Goal: Task Accomplishment & Management: Manage account settings

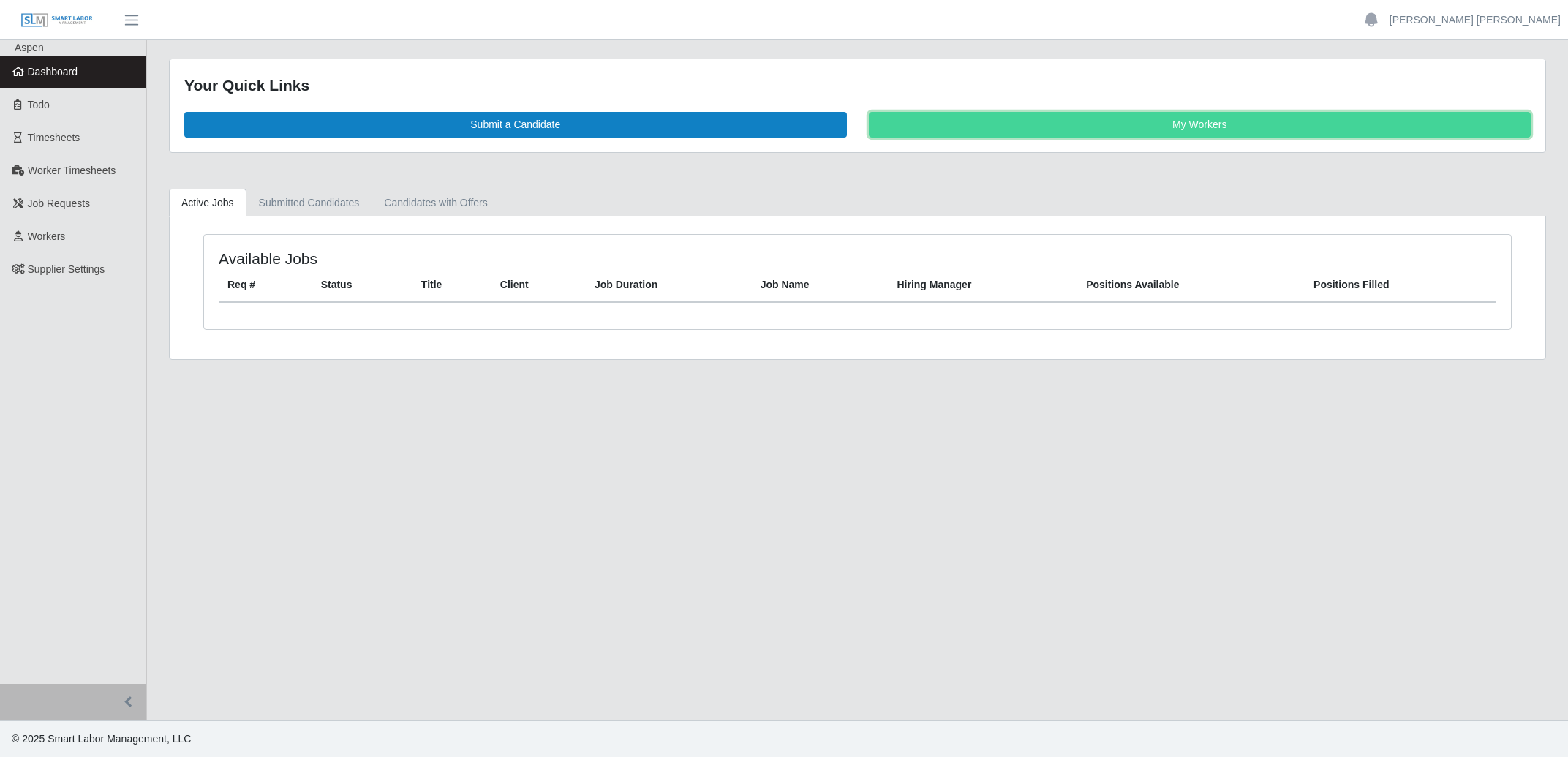
click at [1143, 126] on link "My Workers" at bounding box center [1200, 125] width 663 height 25
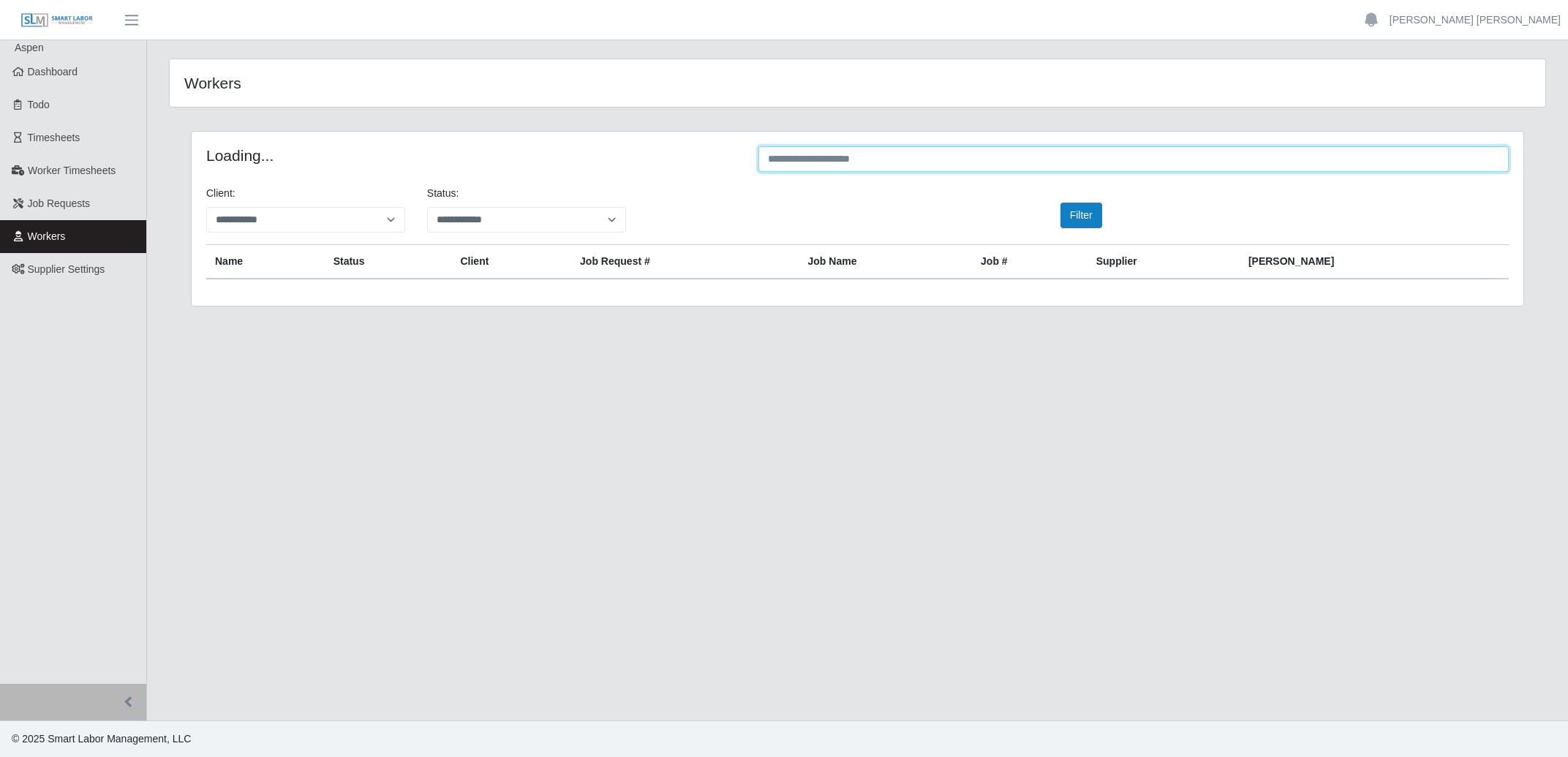
click at [813, 158] on input "text" at bounding box center [1134, 158] width 751 height 25
type input "******"
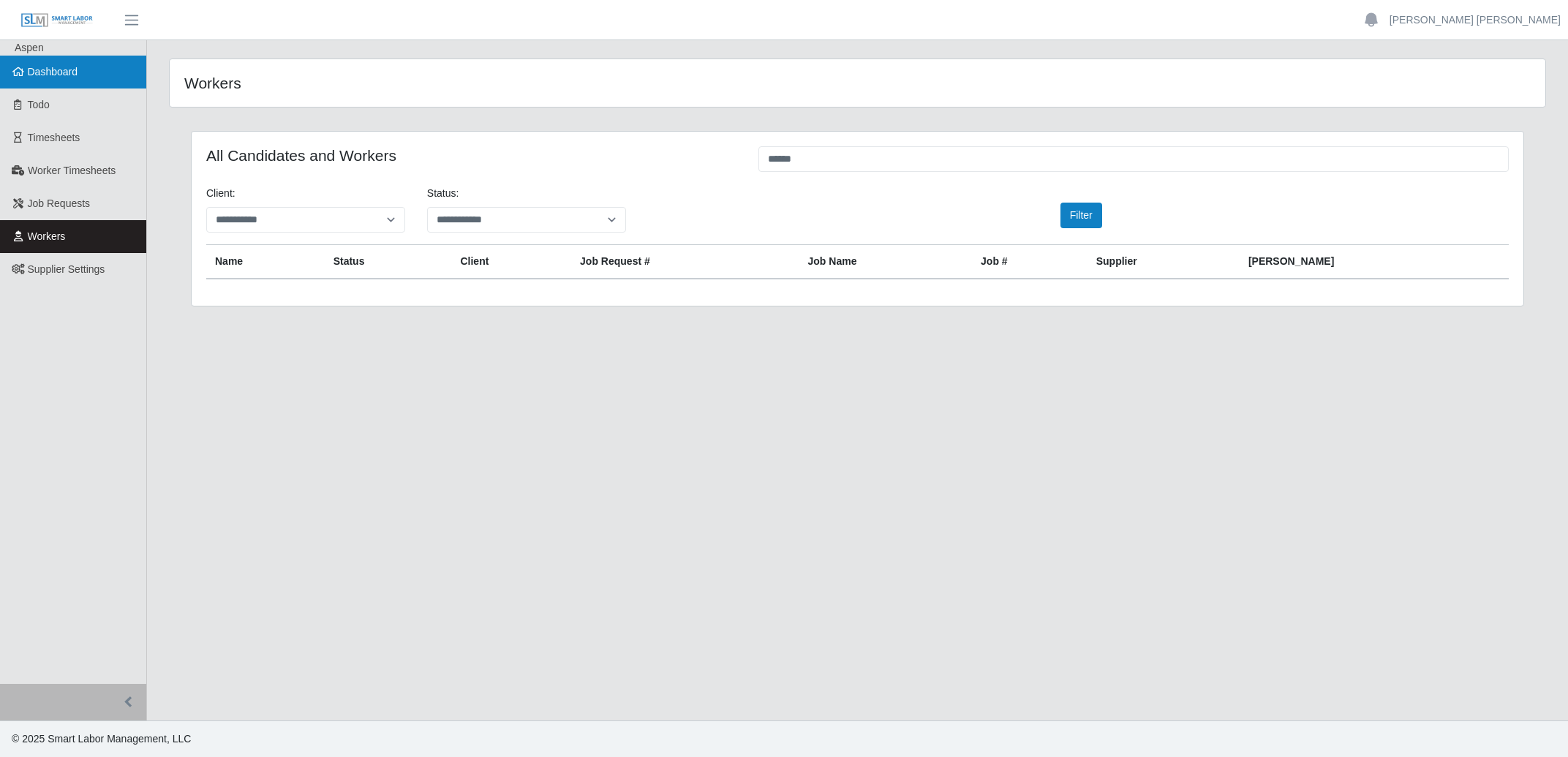
click at [40, 73] on span "Dashboard" at bounding box center [53, 71] width 50 height 12
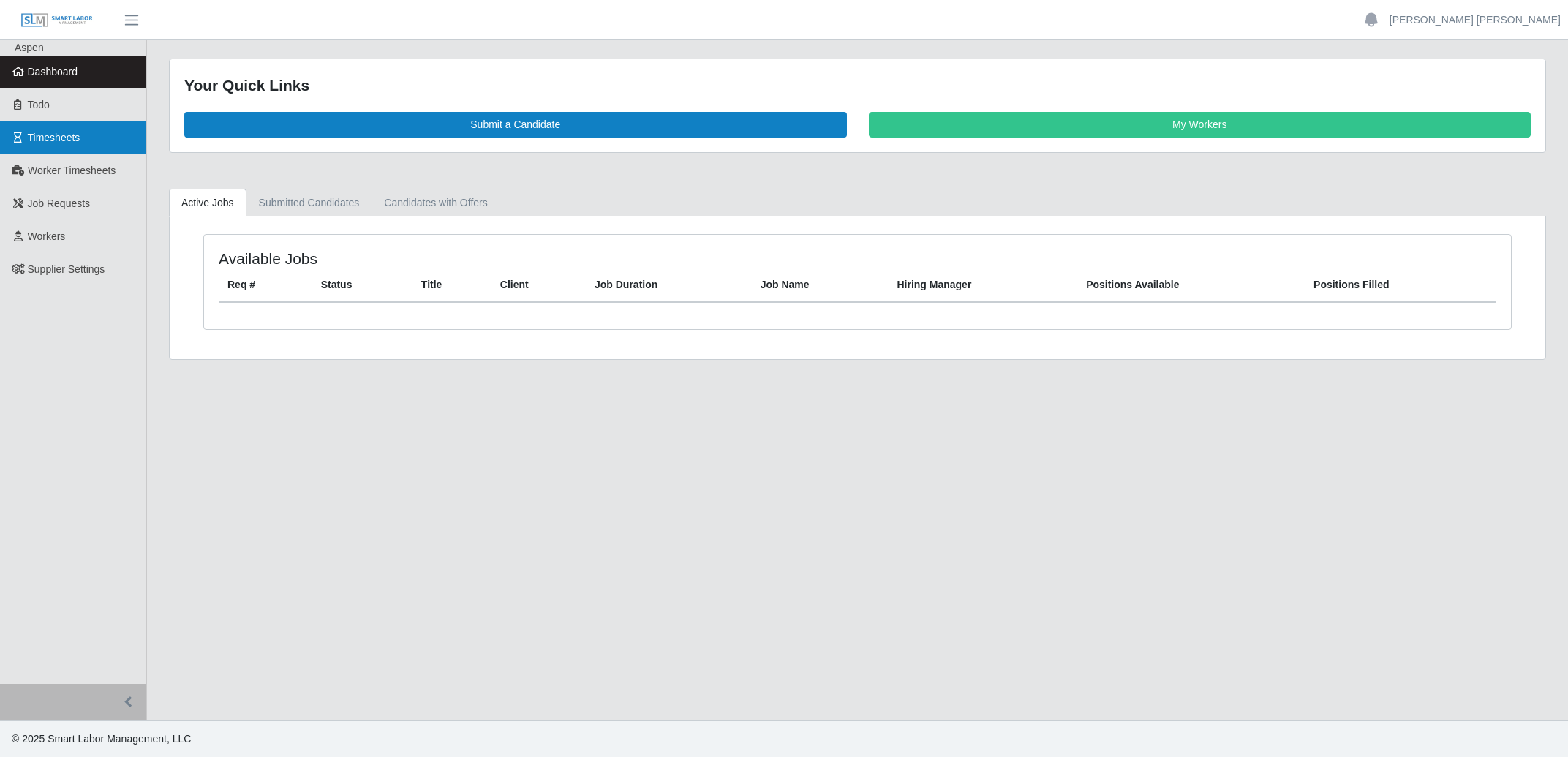
click at [37, 141] on span "Timesheets" at bounding box center [54, 137] width 53 height 12
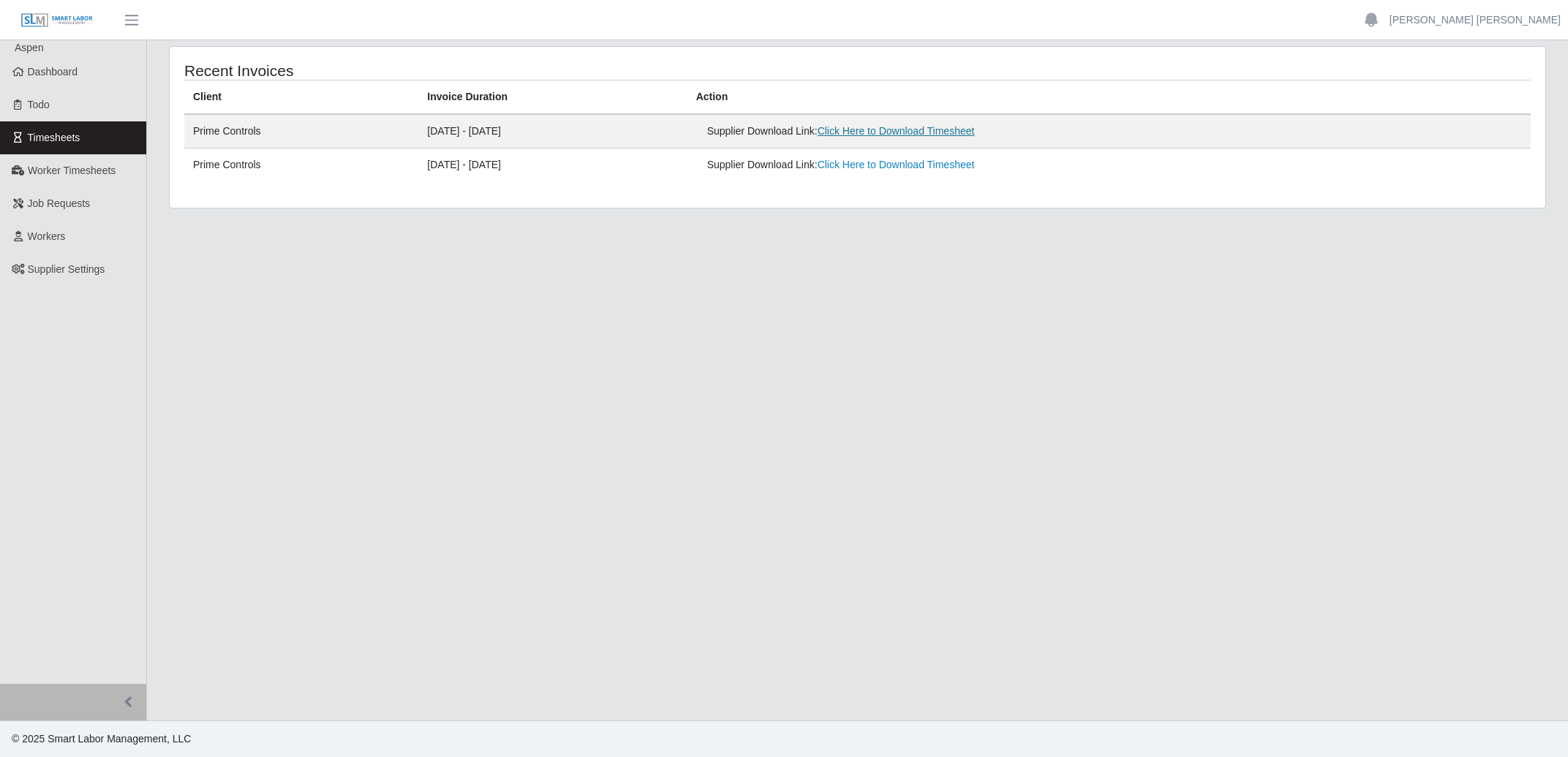
click at [946, 134] on link "Click Here to Download Timesheet" at bounding box center [896, 131] width 157 height 12
